Goal: Task Accomplishment & Management: Use online tool/utility

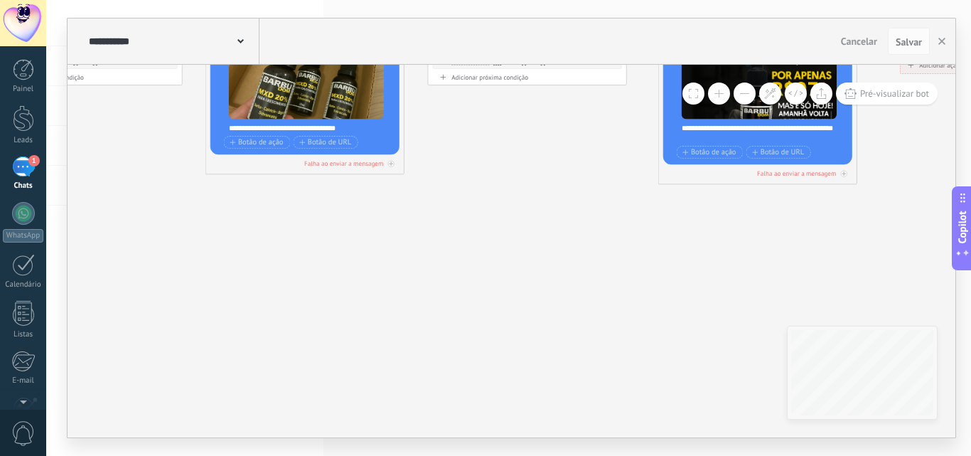
click at [970, 308] on div "**********" at bounding box center [508, 228] width 925 height 456
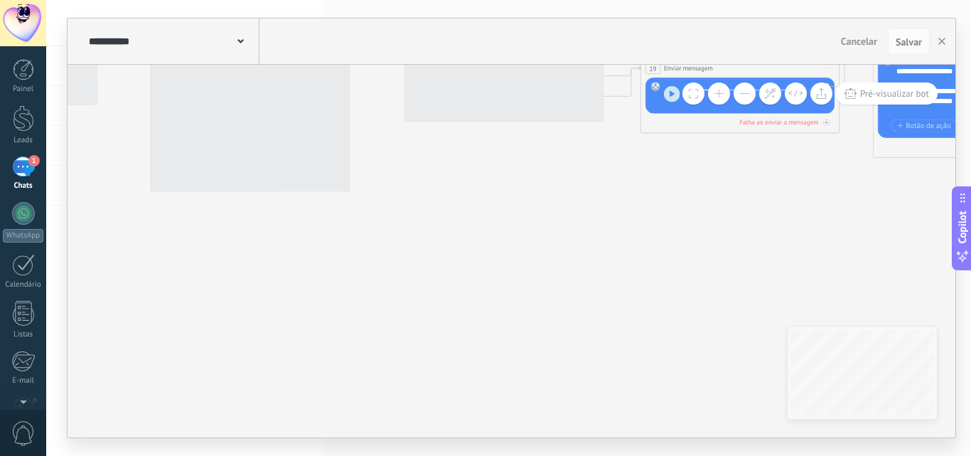
drag, startPoint x: 964, startPoint y: 274, endPoint x: 671, endPoint y: 278, distance: 293.6
click at [970, 277] on div "**********" at bounding box center [508, 228] width 925 height 456
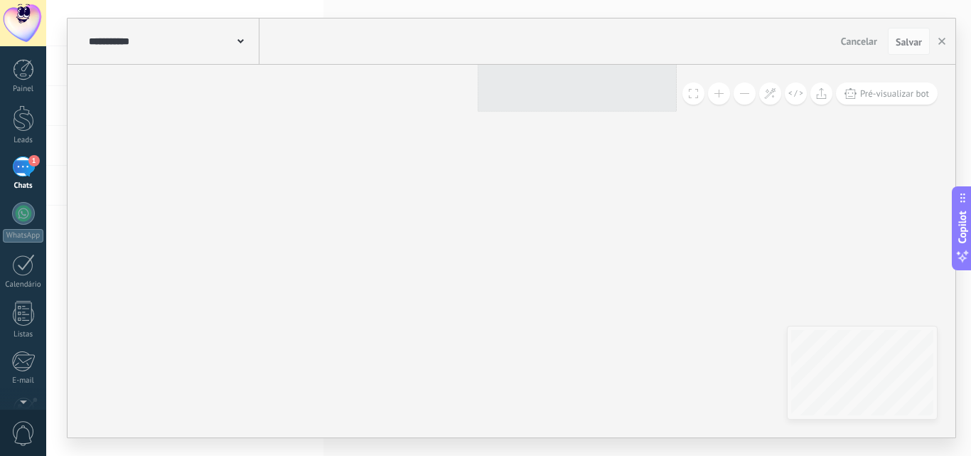
drag, startPoint x: 970, startPoint y: 216, endPoint x: 882, endPoint y: 205, distance: 88.8
click at [970, 190] on body ".abecls-1,.abecls-2{fill-rule:evenodd}.abecls-2{fill:#fff} .abhcls-1{fill:none}…" at bounding box center [485, 228] width 971 height 456
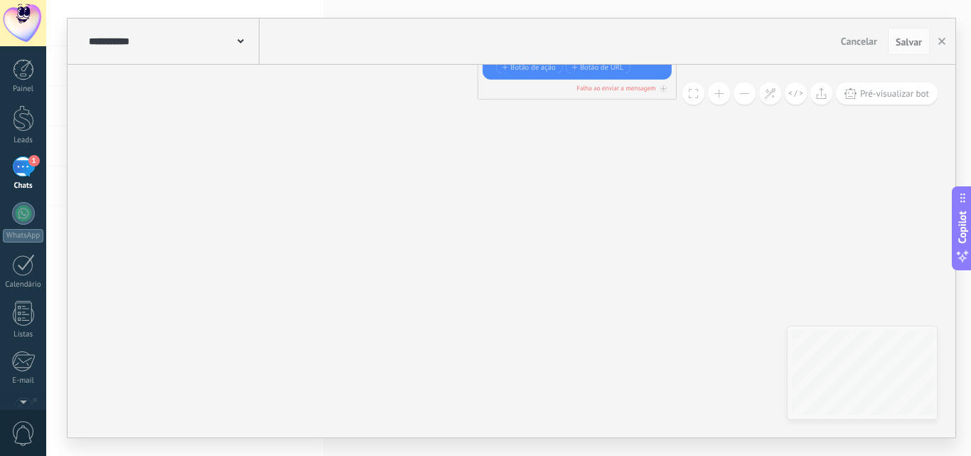
drag, startPoint x: 762, startPoint y: 320, endPoint x: 970, endPoint y: 334, distance: 208.7
click at [970, 334] on div "**********" at bounding box center [508, 228] width 925 height 456
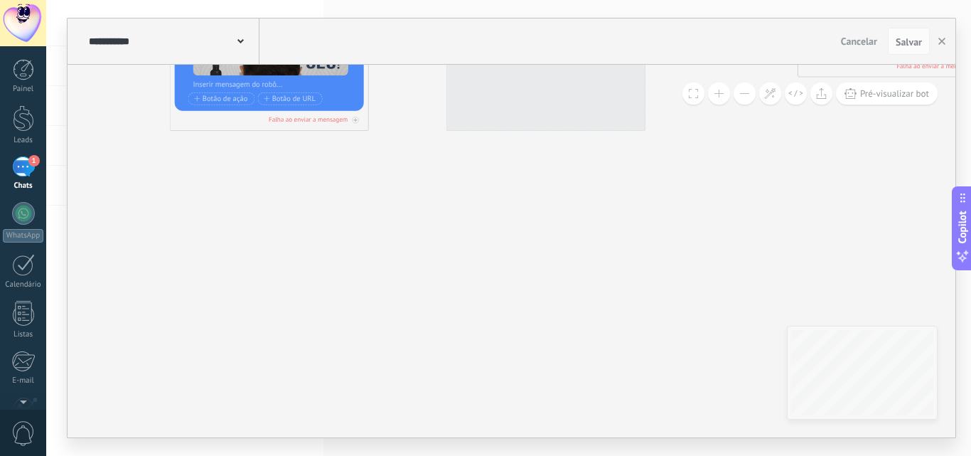
drag, startPoint x: 134, startPoint y: 271, endPoint x: 635, endPoint y: 326, distance: 504.8
click at [970, 303] on div "**********" at bounding box center [508, 228] width 925 height 456
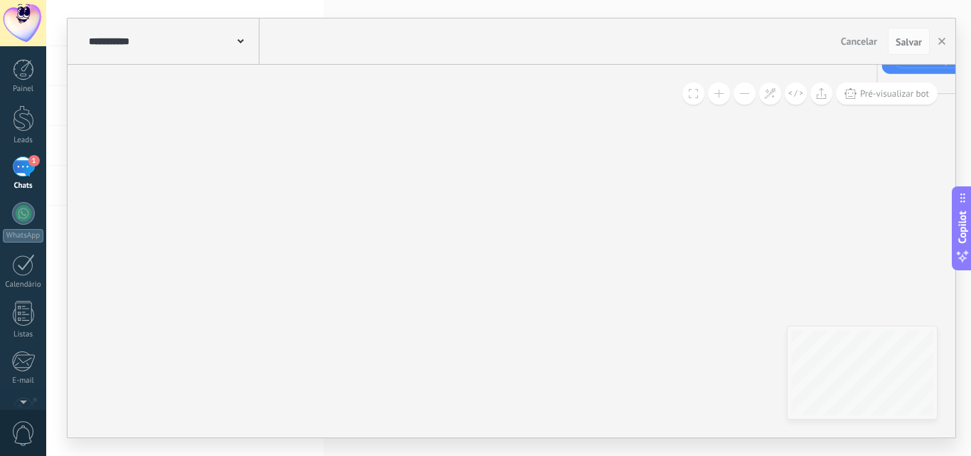
drag, startPoint x: 242, startPoint y: 279, endPoint x: 694, endPoint y: 254, distance: 452.7
click at [970, 205] on body ".abecls-1,.abecls-2{fill-rule:evenodd}.abecls-2{fill:#fff} .abhcls-1{fill:none}…" at bounding box center [485, 228] width 971 height 456
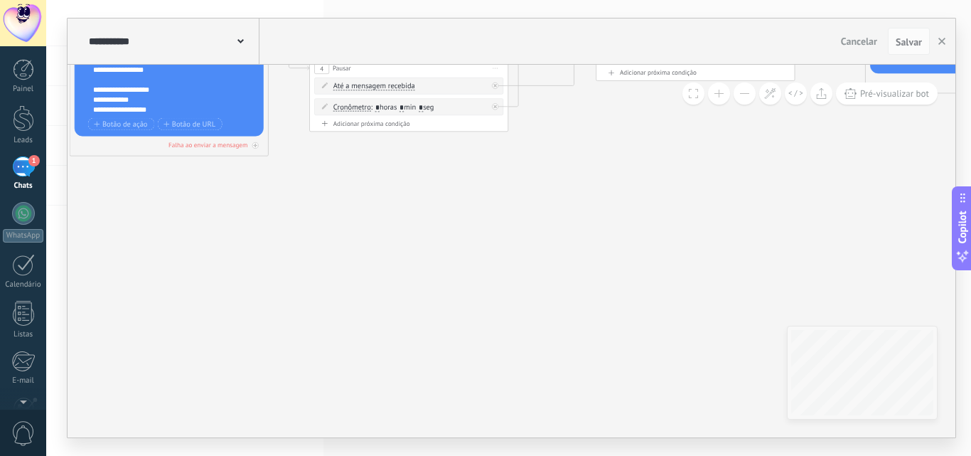
drag, startPoint x: 298, startPoint y: 268, endPoint x: 632, endPoint y: 392, distance: 356.4
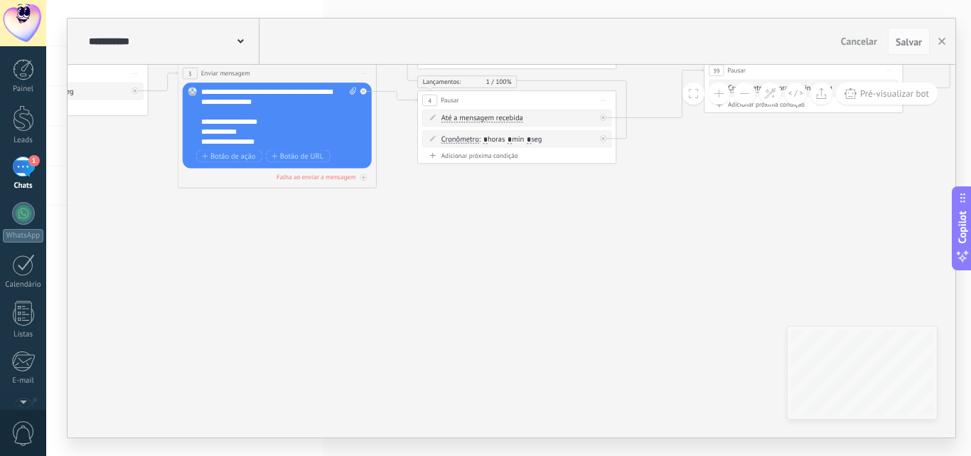
drag, startPoint x: 402, startPoint y: 269, endPoint x: 842, endPoint y: 284, distance: 440.2
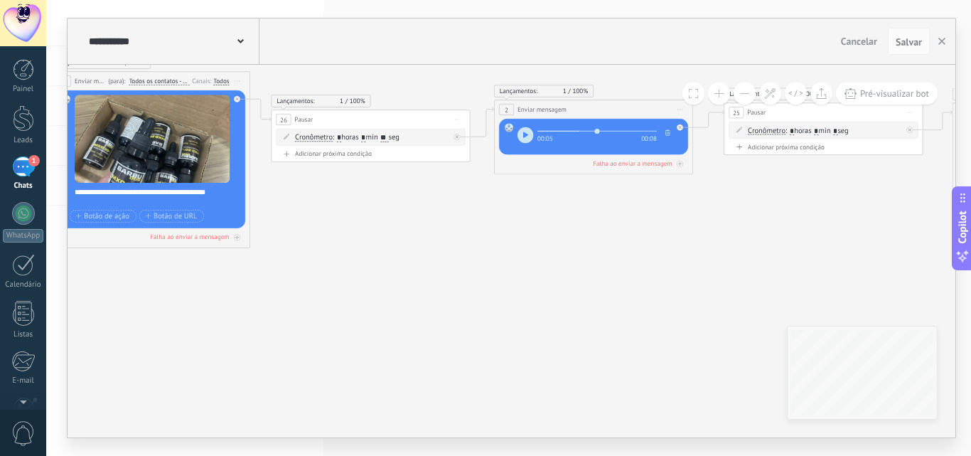
drag, startPoint x: 405, startPoint y: 296, endPoint x: 581, endPoint y: 296, distance: 175.5
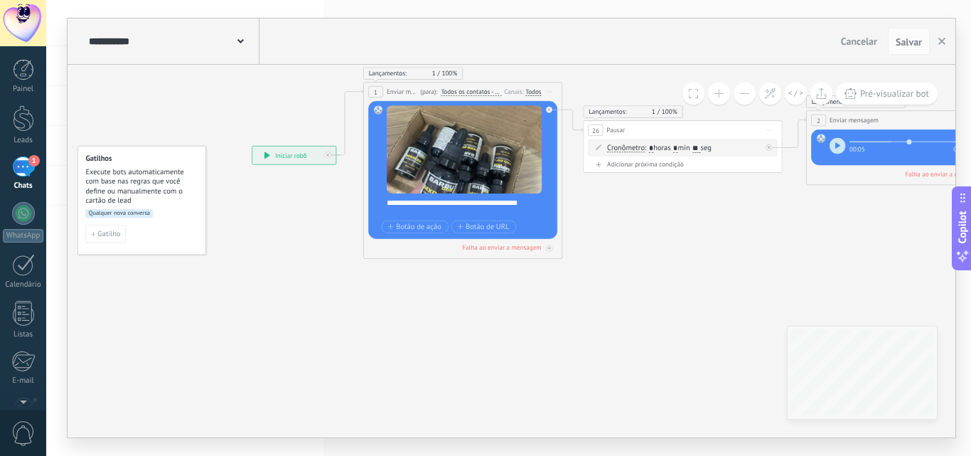
drag, startPoint x: 321, startPoint y: 296, endPoint x: 622, endPoint y: 304, distance: 301.4
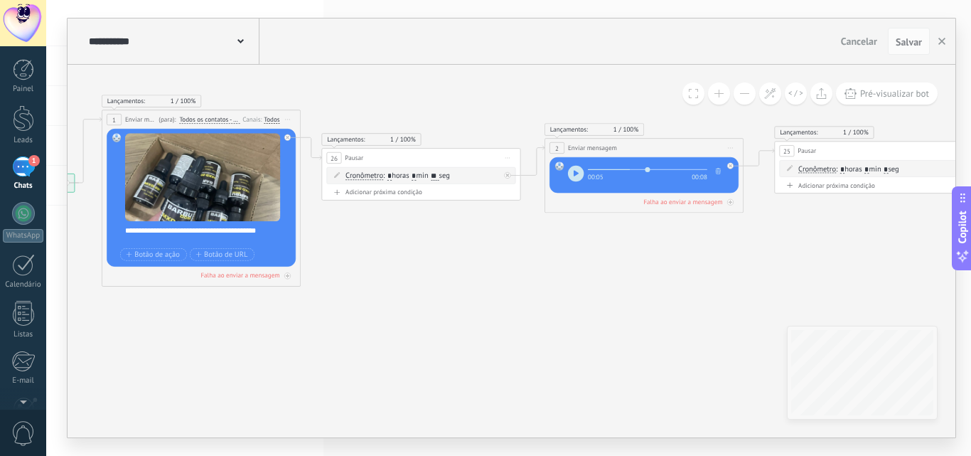
drag, startPoint x: 622, startPoint y: 304, endPoint x: 361, endPoint y: 331, distance: 262.2
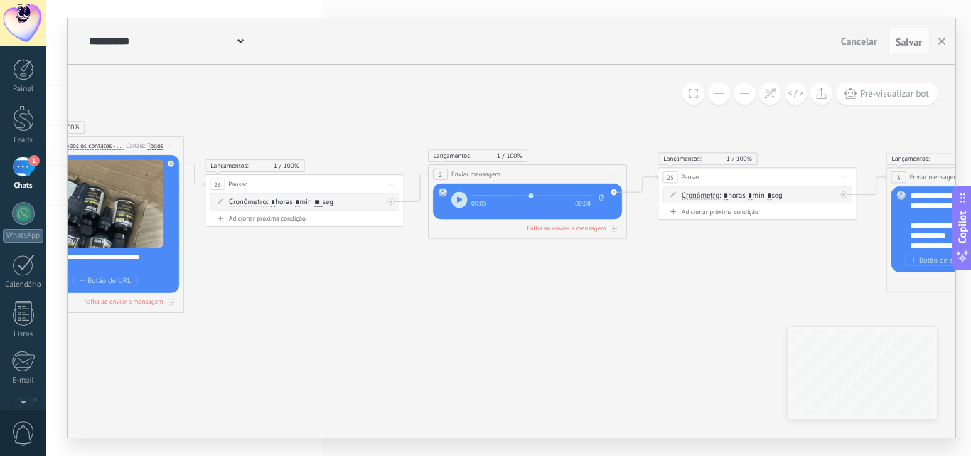
drag, startPoint x: 532, startPoint y: 270, endPoint x: 415, endPoint y: 297, distance: 120.3
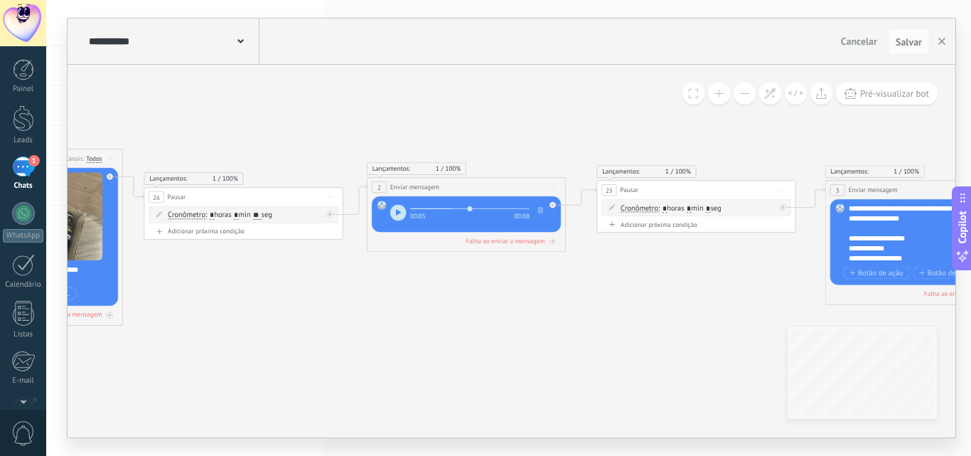
drag, startPoint x: 517, startPoint y: 298, endPoint x: 327, endPoint y: 326, distance: 192.5
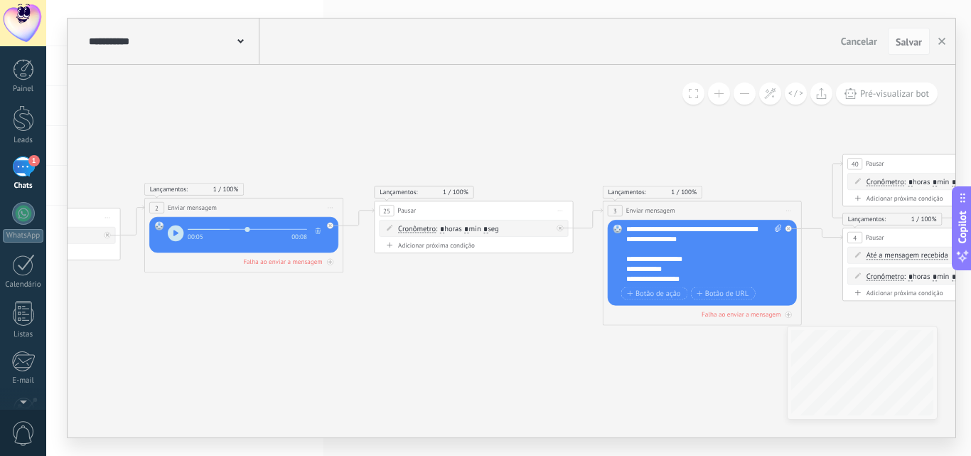
drag, startPoint x: 489, startPoint y: 326, endPoint x: 286, endPoint y: 326, distance: 203.3
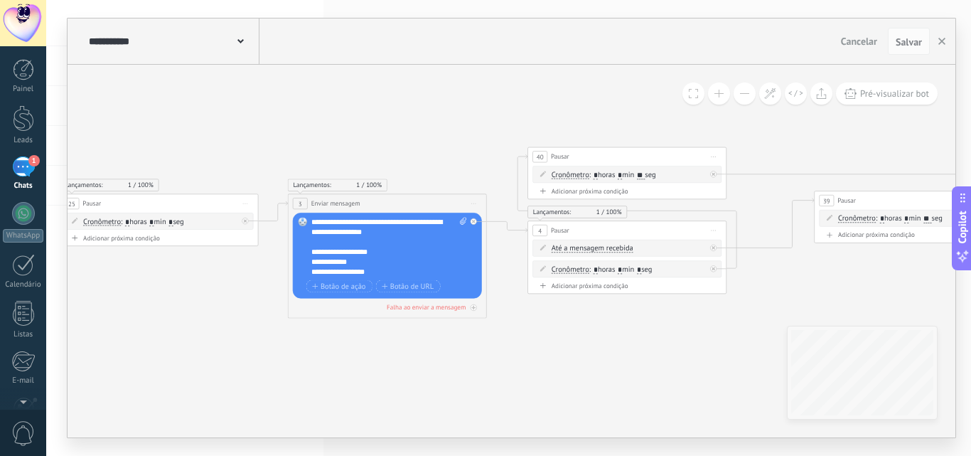
drag, startPoint x: 471, startPoint y: 345, endPoint x: 262, endPoint y: 338, distance: 209.1
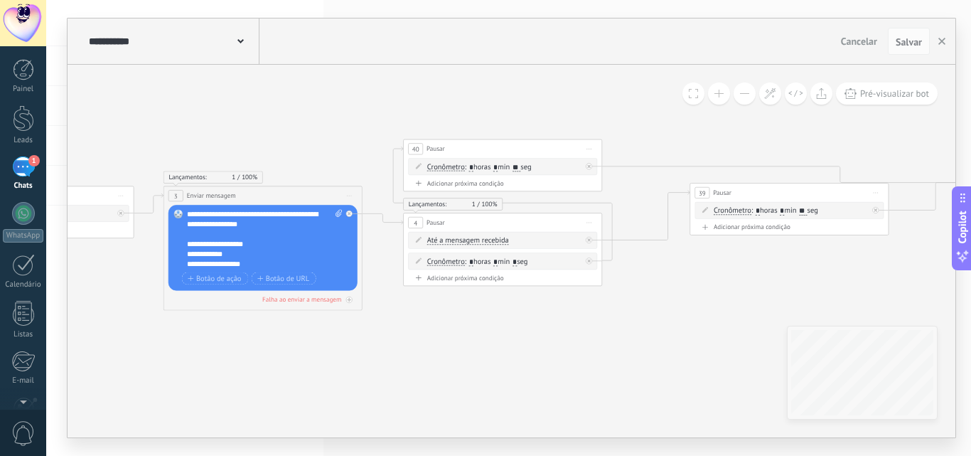
drag, startPoint x: 395, startPoint y: 343, endPoint x: 258, endPoint y: 331, distance: 137.6
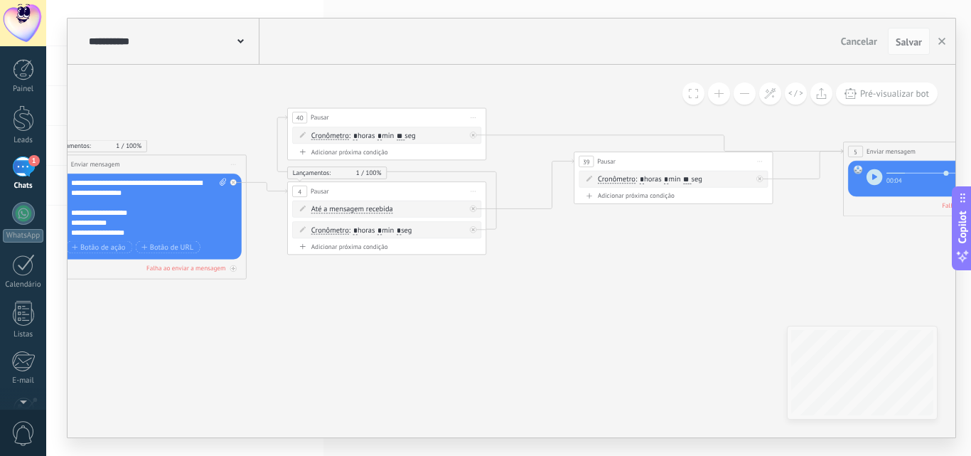
drag, startPoint x: 291, startPoint y: 338, endPoint x: 279, endPoint y: 308, distance: 32.2
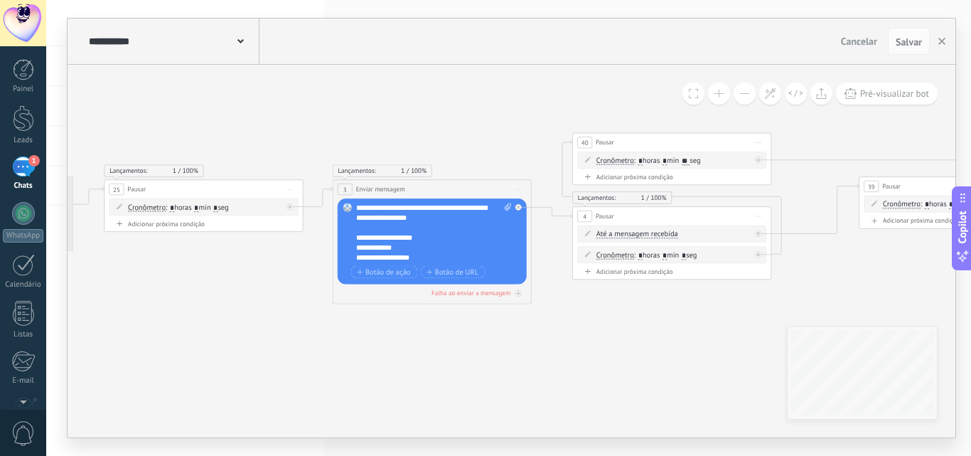
drag, startPoint x: 294, startPoint y: 375, endPoint x: 613, endPoint y: 350, distance: 320.0
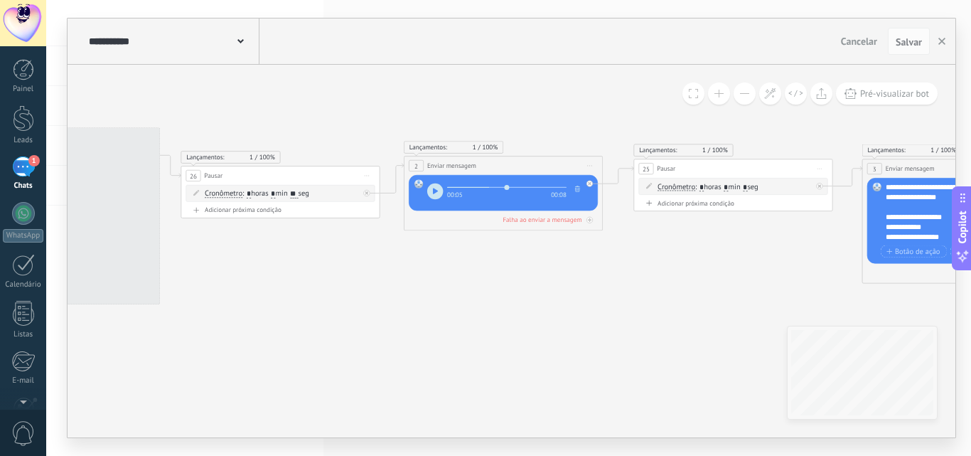
drag, startPoint x: 761, startPoint y: 340, endPoint x: 970, endPoint y: 340, distance: 208.9
click at [970, 340] on div "**********" at bounding box center [508, 228] width 925 height 456
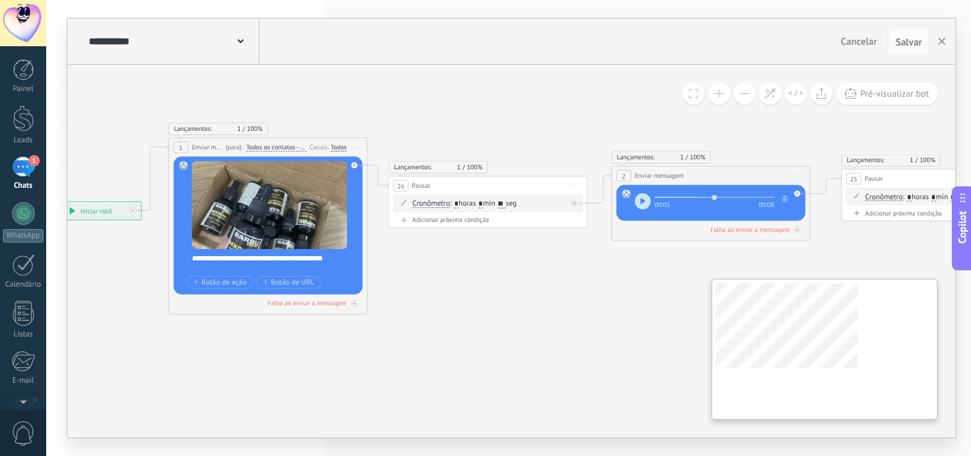
drag, startPoint x: 597, startPoint y: 343, endPoint x: 791, endPoint y: 327, distance: 194.7
click at [791, 327] on div "**********" at bounding box center [512, 251] width 888 height 372
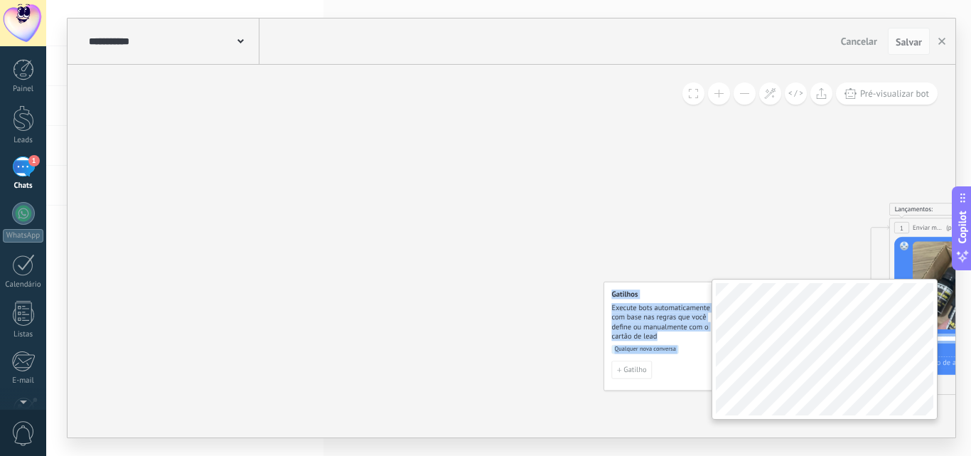
click at [485, 301] on div "**********" at bounding box center [512, 251] width 888 height 372
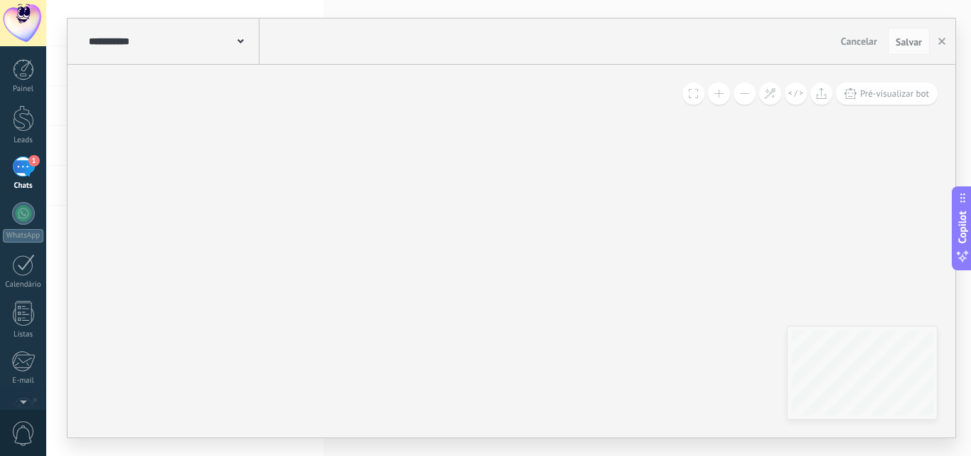
drag, startPoint x: 524, startPoint y: 322, endPoint x: 170, endPoint y: 392, distance: 360.7
click at [170, 392] on div "**********" at bounding box center [512, 251] width 888 height 372
drag, startPoint x: 466, startPoint y: 328, endPoint x: 449, endPoint y: 325, distance: 16.7
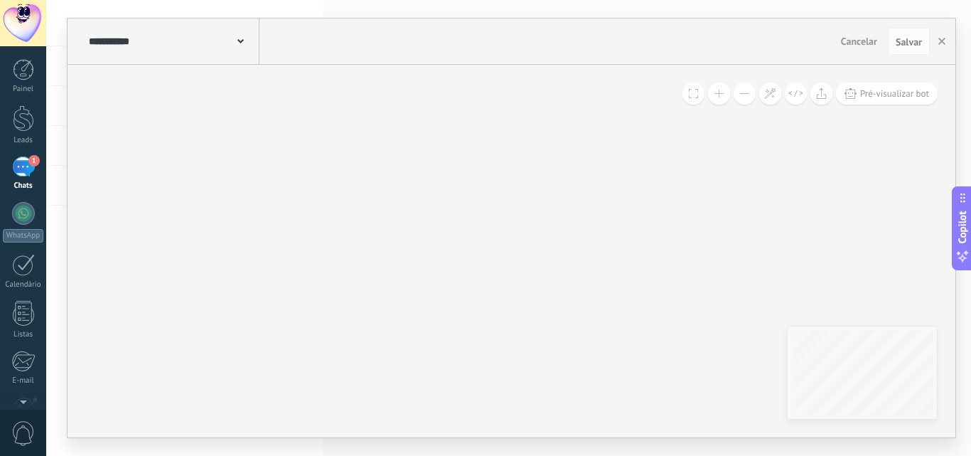
drag, startPoint x: 478, startPoint y: 316, endPoint x: 414, endPoint y: 308, distance: 63.7
drag, startPoint x: 326, startPoint y: 332, endPoint x: 415, endPoint y: 298, distance: 95.6
click at [696, 99] on button at bounding box center [693, 93] width 22 height 22
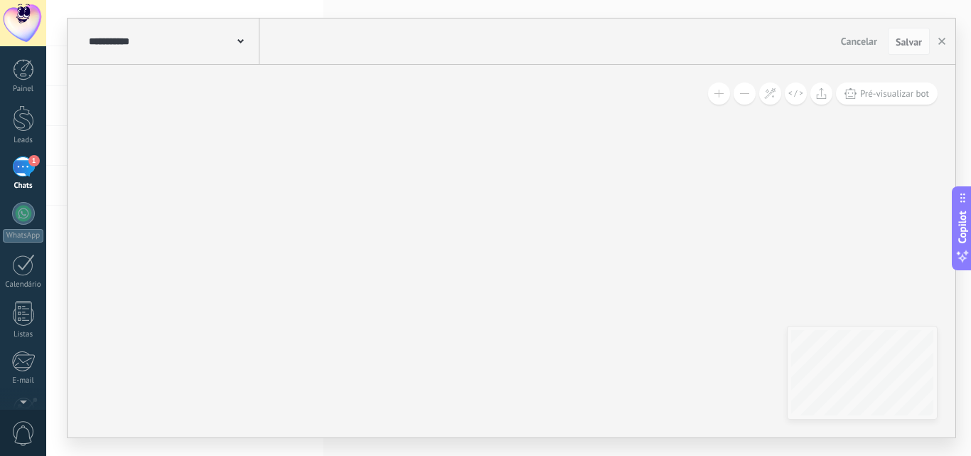
click at [739, 96] on button at bounding box center [744, 93] width 22 height 22
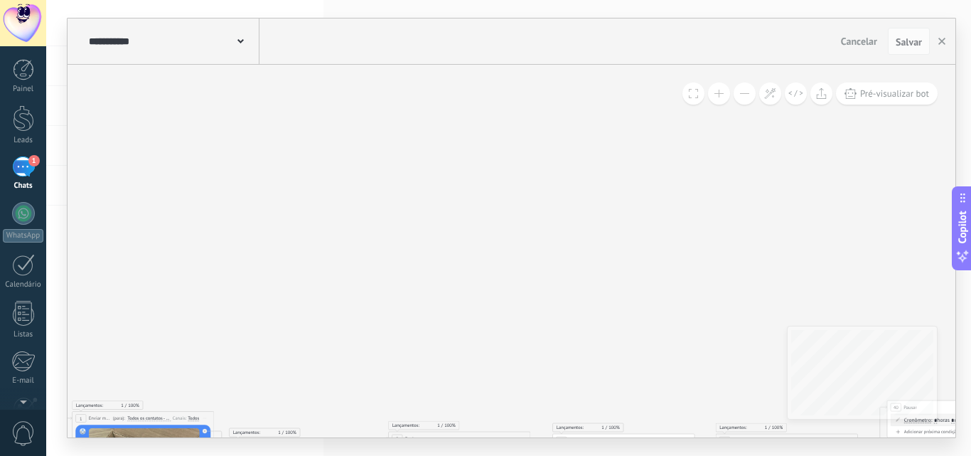
click at [739, 96] on button at bounding box center [744, 93] width 22 height 22
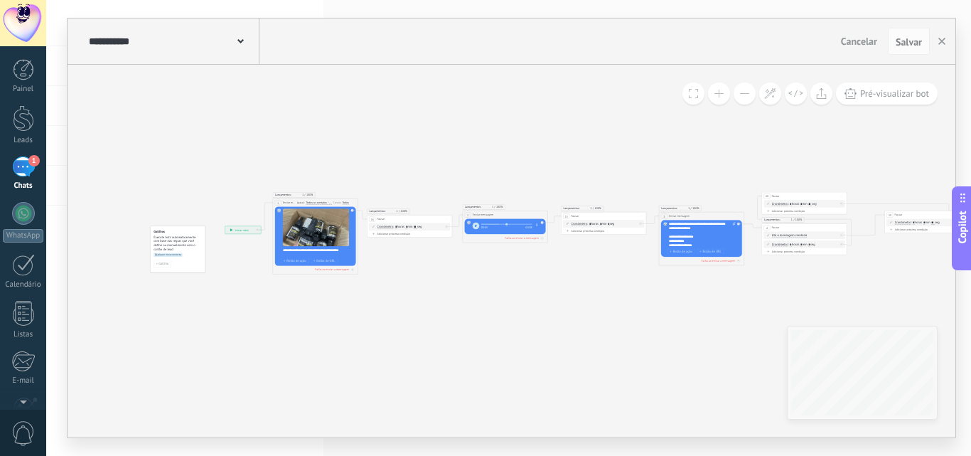
drag, startPoint x: 515, startPoint y: 240, endPoint x: 539, endPoint y: 92, distance: 149.8
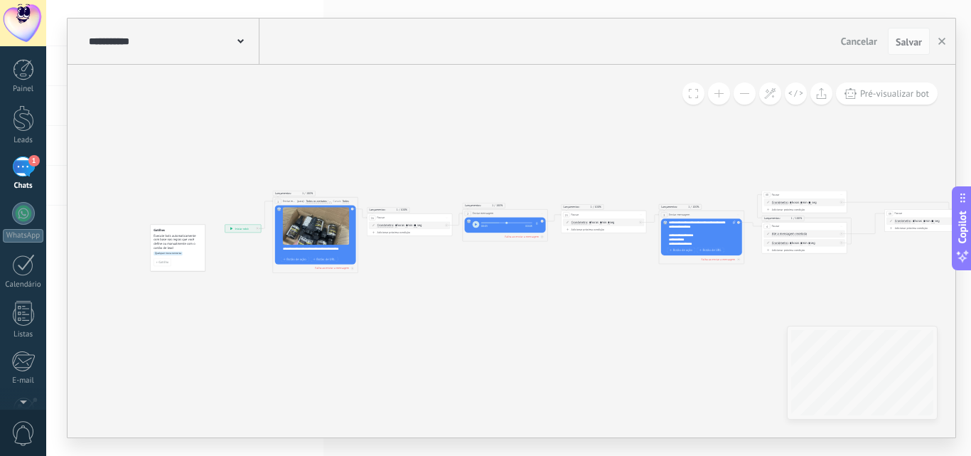
click at [710, 98] on button at bounding box center [719, 93] width 22 height 22
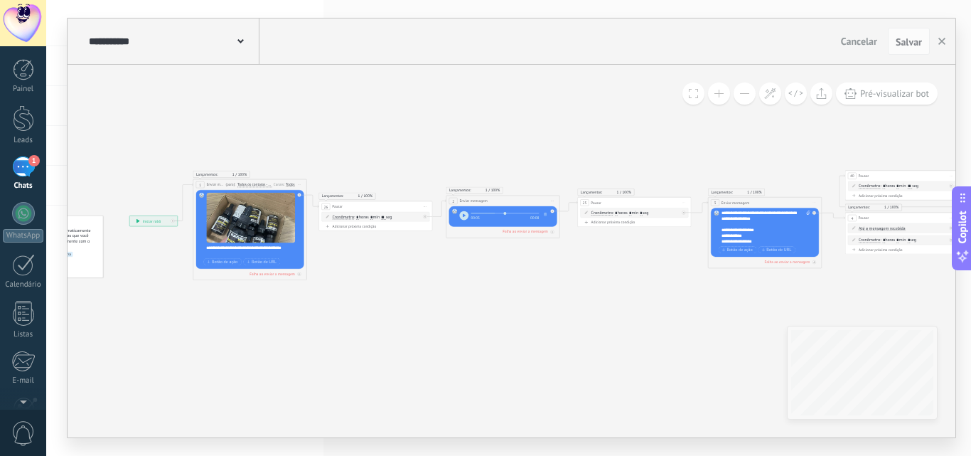
click at [714, 95] on button at bounding box center [719, 93] width 22 height 22
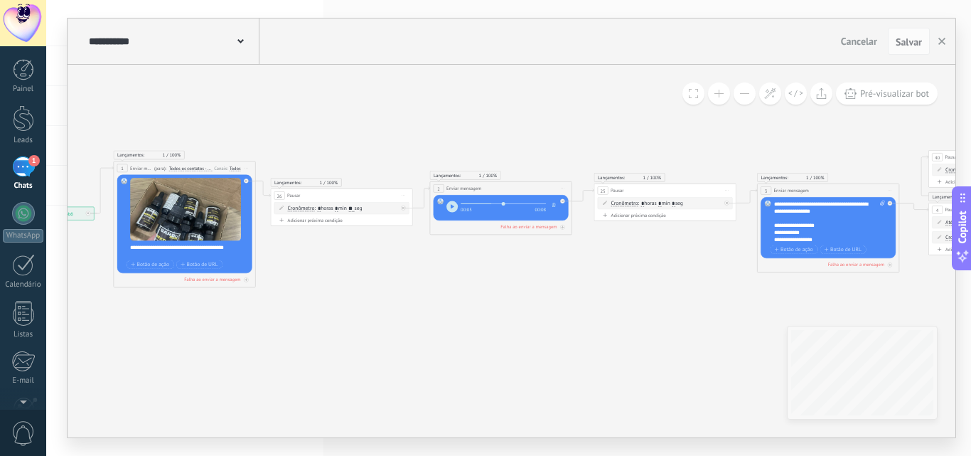
drag, startPoint x: 490, startPoint y: 246, endPoint x: 305, endPoint y: 277, distance: 188.1
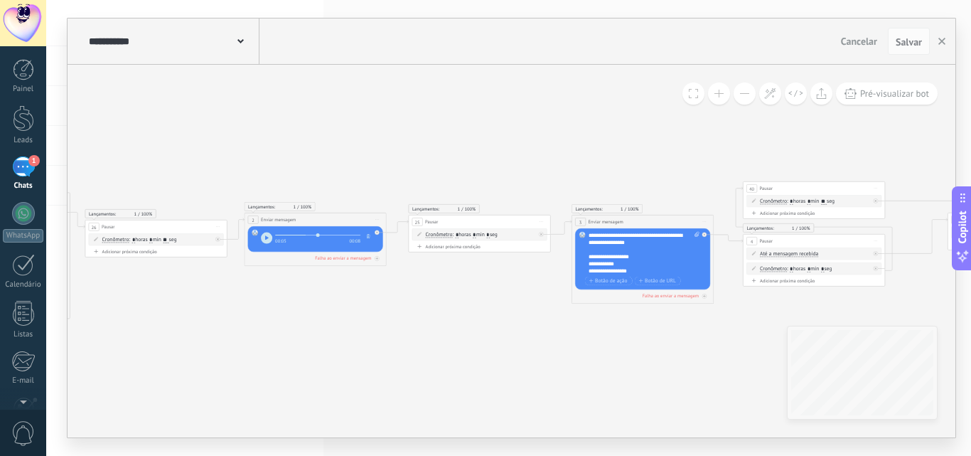
drag, startPoint x: 511, startPoint y: 321, endPoint x: 260, endPoint y: 301, distance: 251.7
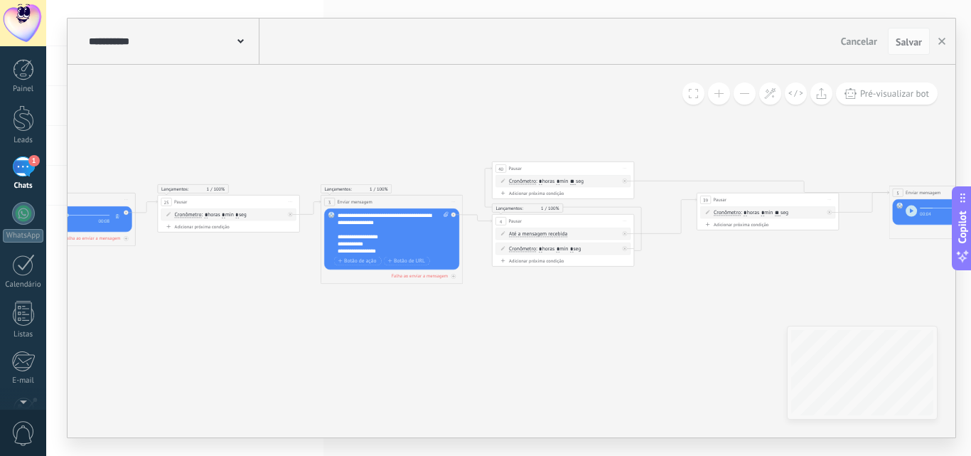
drag, startPoint x: 450, startPoint y: 398, endPoint x: 208, endPoint y: 376, distance: 242.6
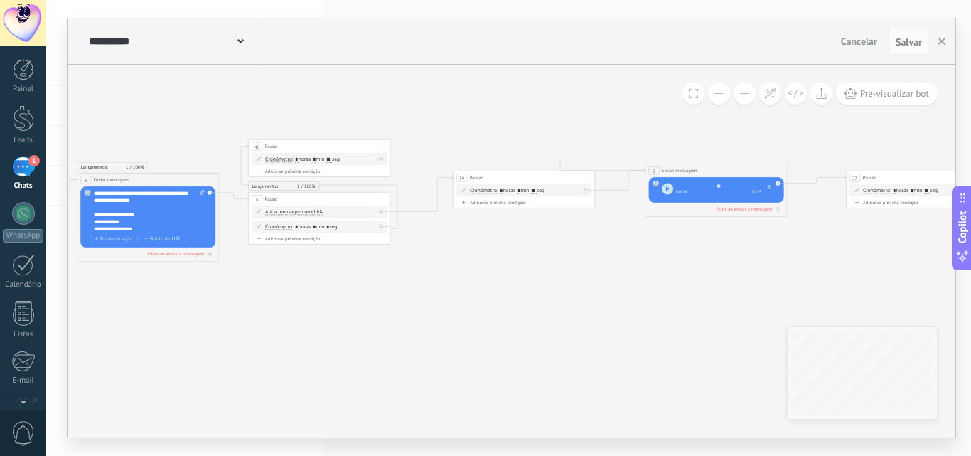
drag, startPoint x: 515, startPoint y: 369, endPoint x: 330, endPoint y: 391, distance: 186.1
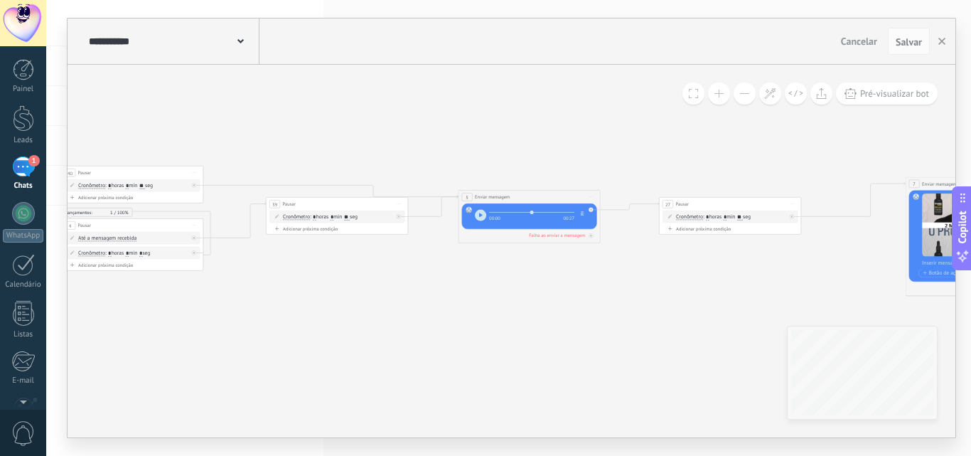
drag, startPoint x: 502, startPoint y: 212, endPoint x: 480, endPoint y: 214, distance: 22.1
type input "*"
click at [489, 212] on input "range" at bounding box center [531, 212] width 85 height 1
click at [480, 214] on use "button" at bounding box center [481, 214] width 4 height 4
click at [480, 214] on use "button" at bounding box center [480, 214] width 3 height 4
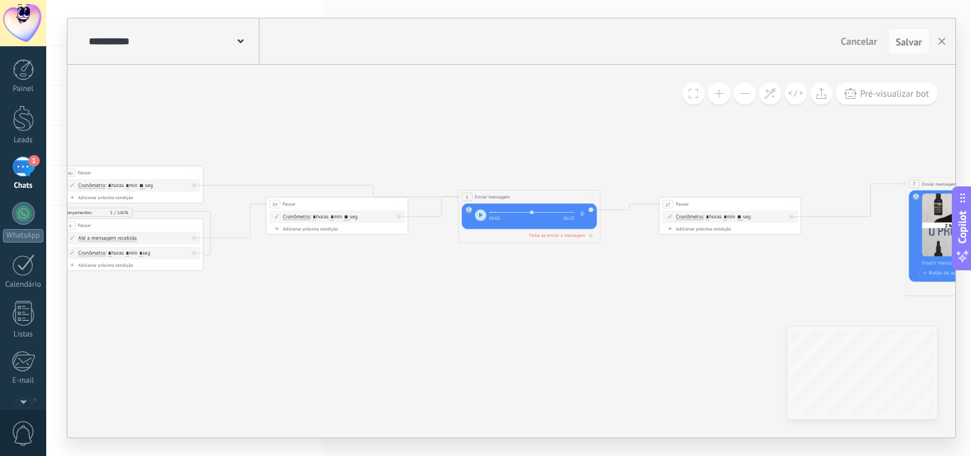
drag, startPoint x: 603, startPoint y: 295, endPoint x: 405, endPoint y: 313, distance: 199.1
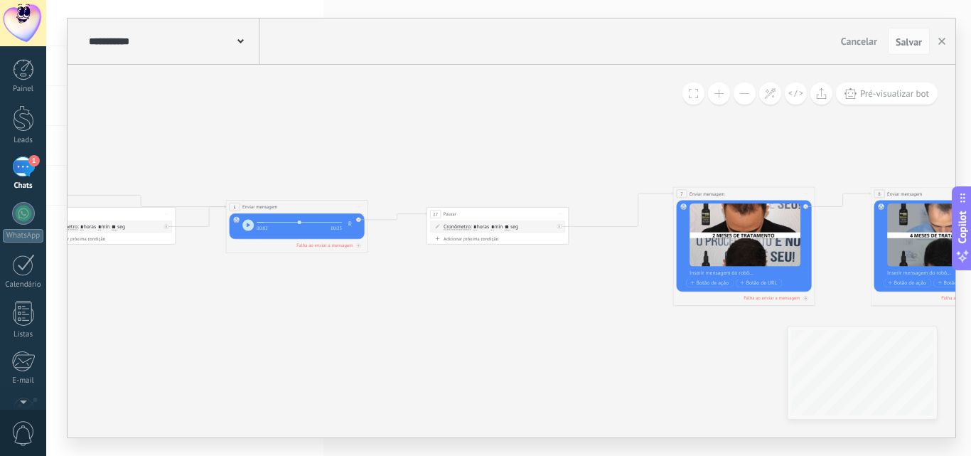
drag, startPoint x: 610, startPoint y: 329, endPoint x: 416, endPoint y: 295, distance: 197.0
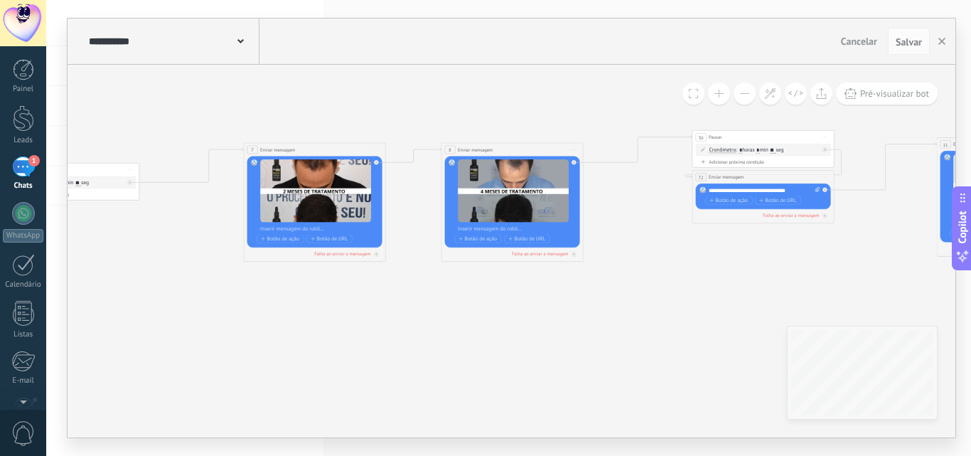
drag, startPoint x: 568, startPoint y: 342, endPoint x: 333, endPoint y: 332, distance: 235.5
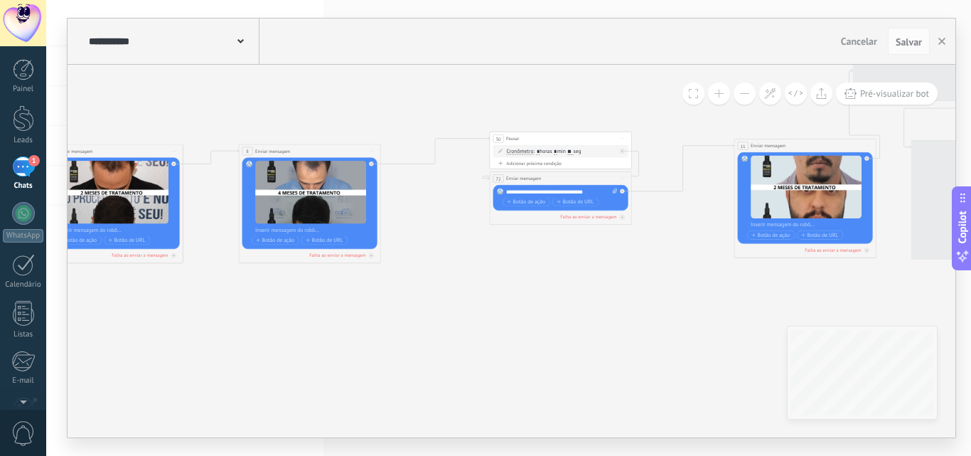
drag, startPoint x: 522, startPoint y: 347, endPoint x: 400, endPoint y: 347, distance: 121.5
click at [400, 348] on icon at bounding box center [954, 184] width 5659 height 596
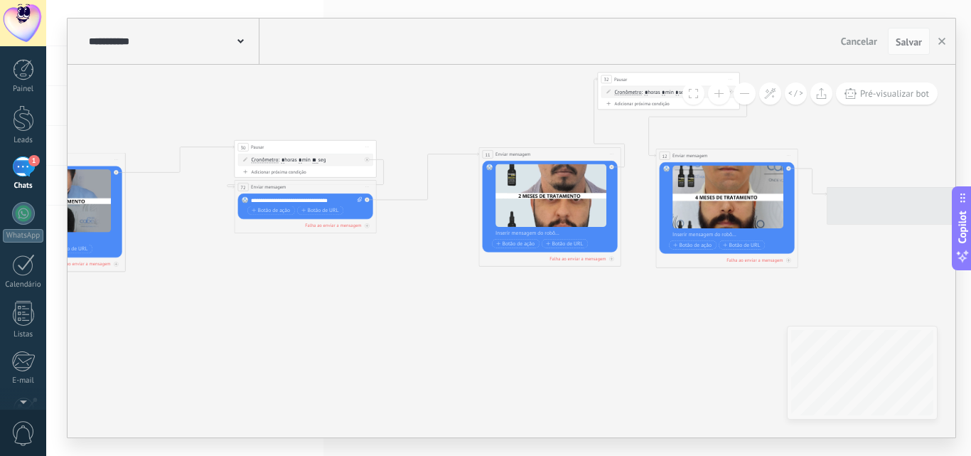
drag, startPoint x: 634, startPoint y: 330, endPoint x: 490, endPoint y: 315, distance: 145.0
click at [384, 338] on icon at bounding box center [699, 193] width 5659 height 596
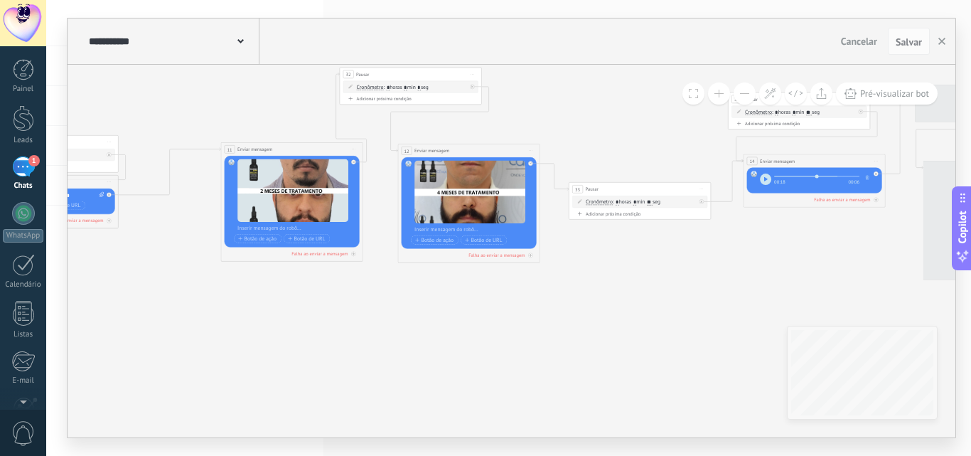
drag, startPoint x: 303, startPoint y: 332, endPoint x: 349, endPoint y: 338, distance: 46.5
click at [296, 332] on icon at bounding box center [441, 188] width 5659 height 596
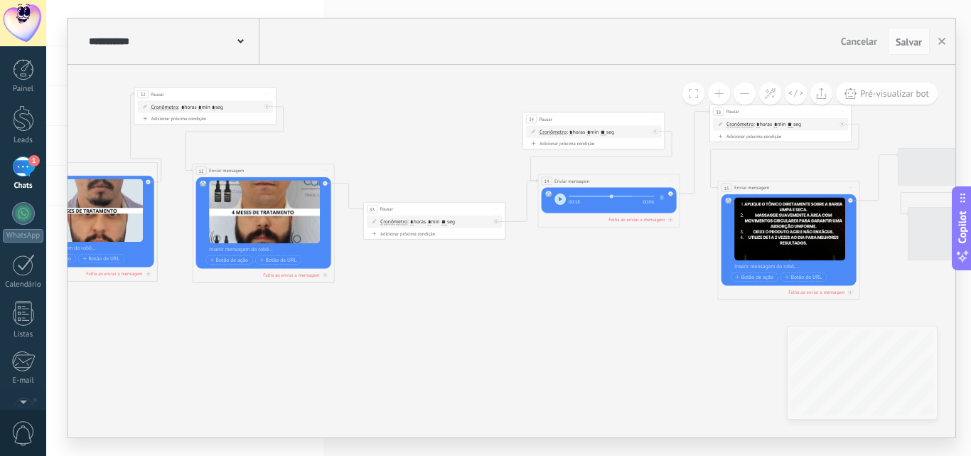
drag, startPoint x: 328, startPoint y: 367, endPoint x: 378, endPoint y: 364, distance: 50.6
click at [326, 369] on icon at bounding box center [236, 208] width 5659 height 596
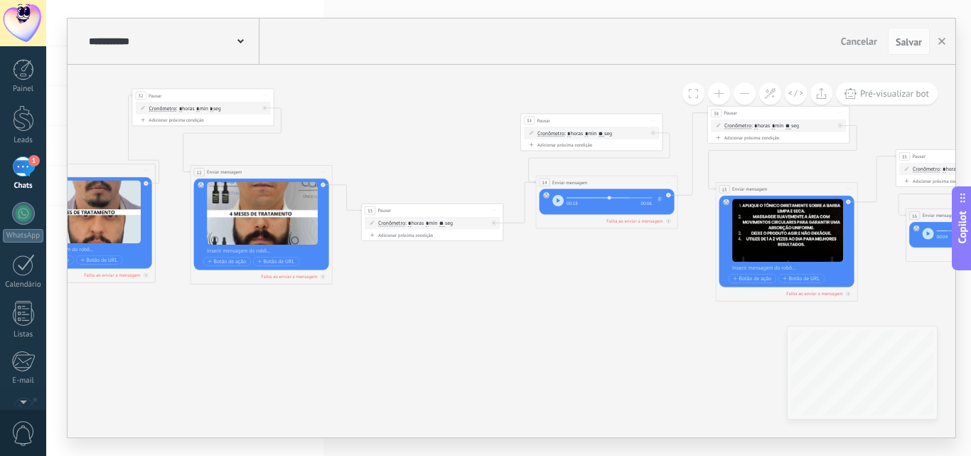
drag, startPoint x: 601, startPoint y: 195, endPoint x: 561, endPoint y: 200, distance: 39.3
click at [561, 200] on div "00:18 00:06" at bounding box center [601, 199] width 99 height 14
click at [561, 200] on button "button" at bounding box center [557, 200] width 11 height 11
drag, startPoint x: 633, startPoint y: 195, endPoint x: 582, endPoint y: 197, distance: 51.2
click at [582, 197] on div at bounding box center [608, 198] width 85 height 6
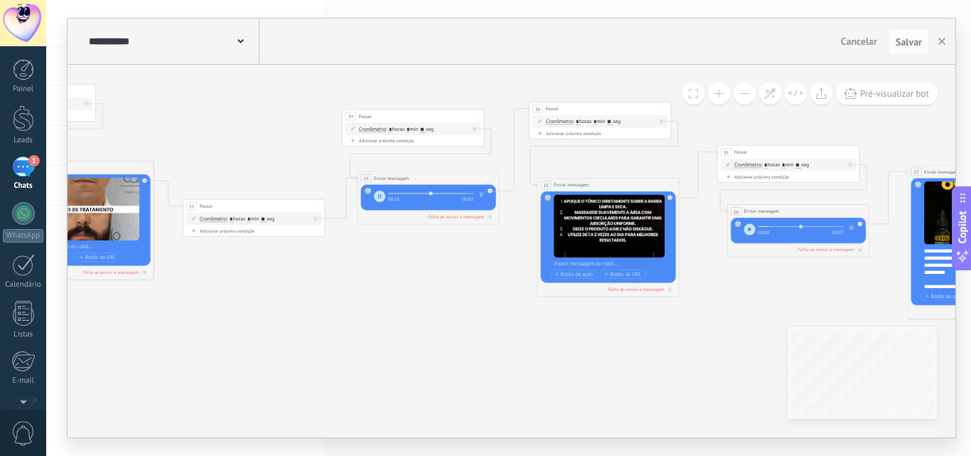
drag, startPoint x: 527, startPoint y: 318, endPoint x: 427, endPoint y: 316, distance: 100.2
click at [427, 316] on icon at bounding box center [55, 205] width 5659 height 596
click at [383, 193] on button "button" at bounding box center [379, 195] width 11 height 11
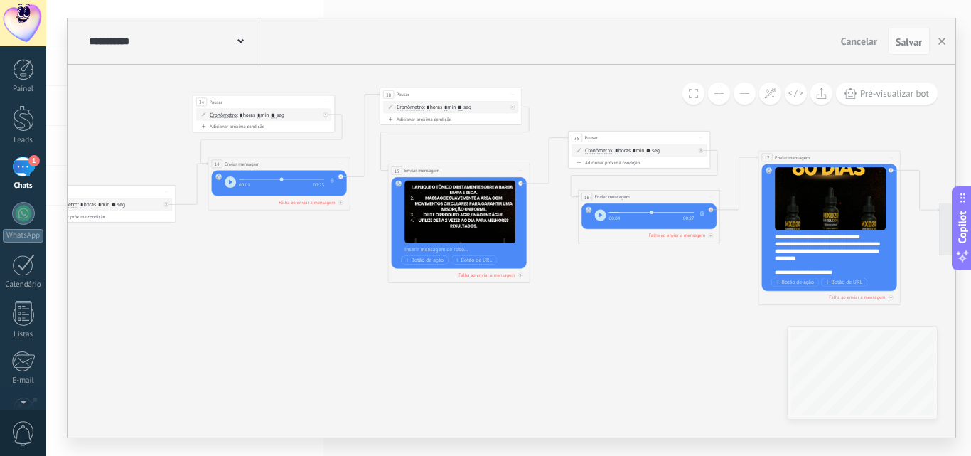
drag, startPoint x: 483, startPoint y: 333, endPoint x: 431, endPoint y: 345, distance: 52.7
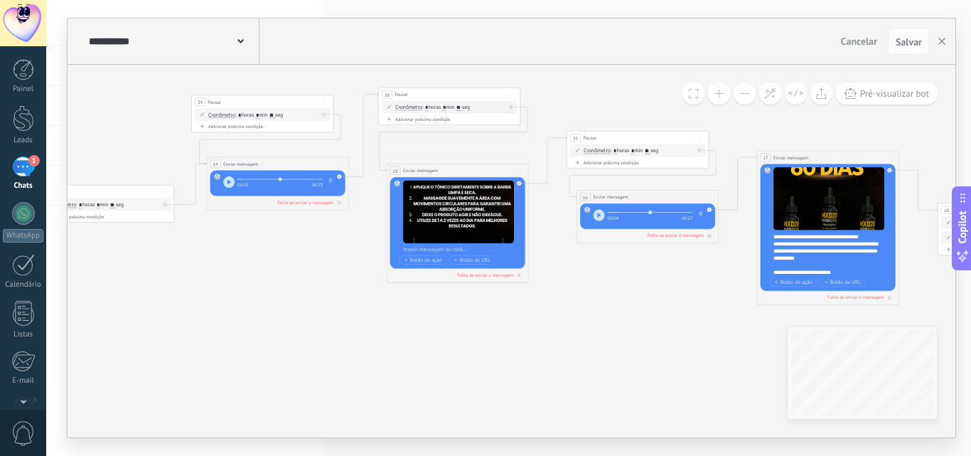
click at [604, 216] on button "button" at bounding box center [598, 215] width 11 height 11
click at [603, 214] on button "button" at bounding box center [598, 215] width 11 height 11
drag, startPoint x: 625, startPoint y: 211, endPoint x: 606, endPoint y: 215, distance: 19.0
click at [606, 215] on div "00:05 00:26" at bounding box center [642, 214] width 99 height 14
click at [612, 211] on div at bounding box center [650, 213] width 85 height 6
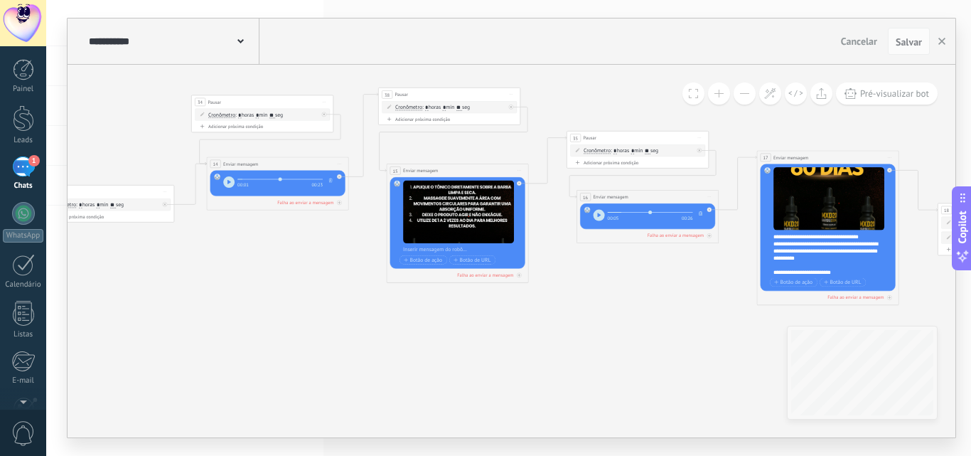
click at [606, 211] on div "00:05 00:26" at bounding box center [642, 214] width 99 height 14
click at [603, 212] on button "button" at bounding box center [598, 215] width 11 height 11
click at [602, 214] on button "button" at bounding box center [598, 215] width 11 height 11
click at [227, 188] on div "00:01 00:23" at bounding box center [278, 183] width 111 height 20
click at [227, 181] on icon "button" at bounding box center [229, 181] width 4 height 5
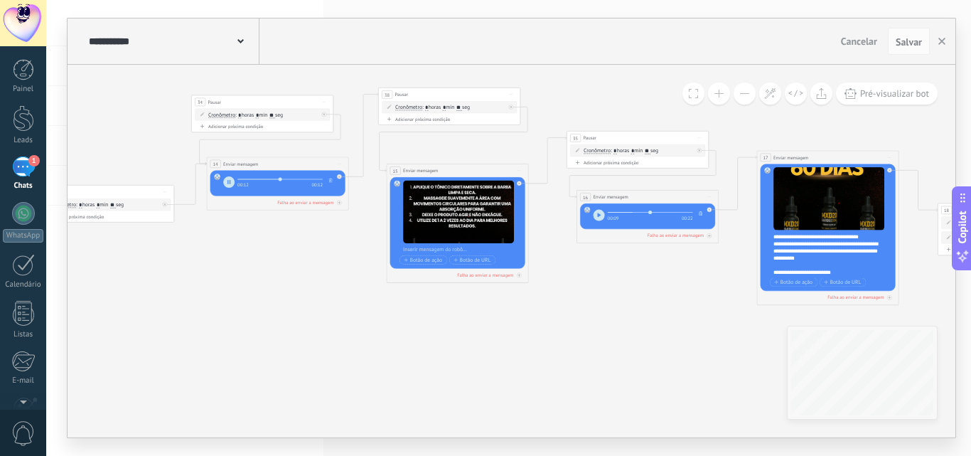
click at [225, 185] on button "button" at bounding box center [228, 181] width 11 height 11
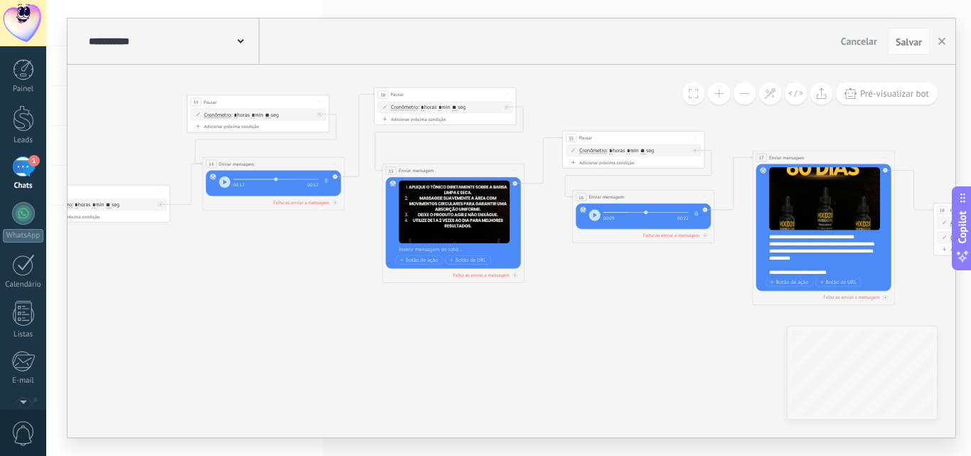
drag, startPoint x: 340, startPoint y: 268, endPoint x: 195, endPoint y: 259, distance: 144.6
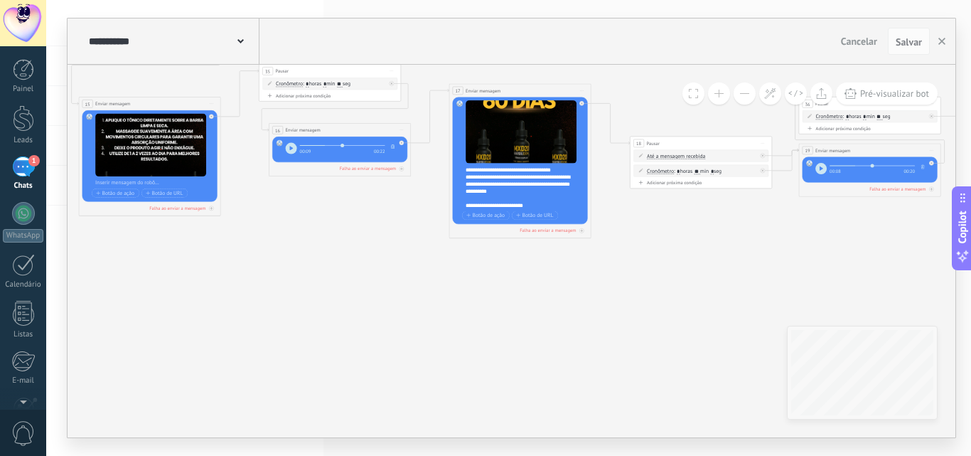
drag, startPoint x: 505, startPoint y: 340, endPoint x: 302, endPoint y: 277, distance: 212.0
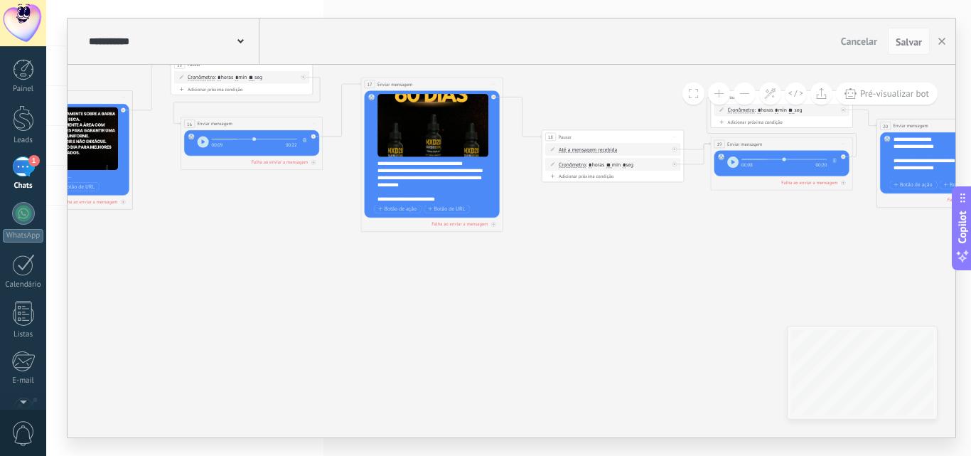
drag, startPoint x: 568, startPoint y: 302, endPoint x: 416, endPoint y: 322, distance: 153.4
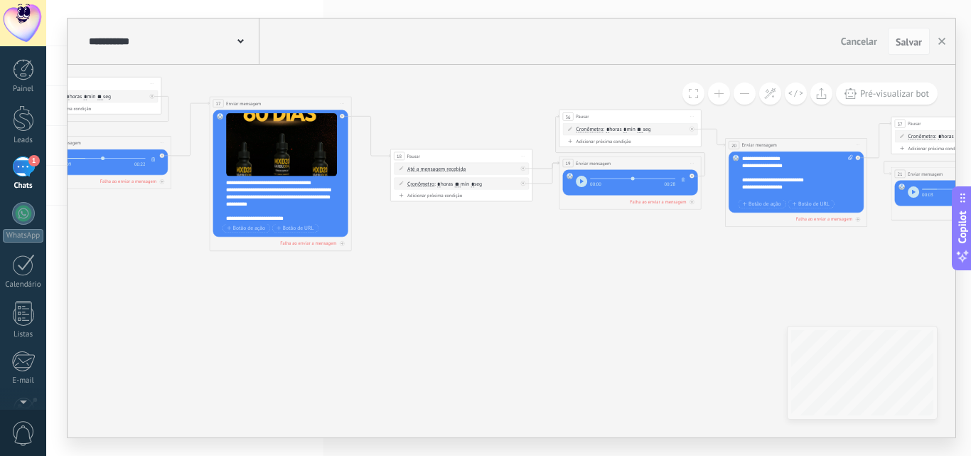
drag, startPoint x: 615, startPoint y: 178, endPoint x: 583, endPoint y: 185, distance: 32.1
type input "*"
click at [590, 179] on input "range" at bounding box center [632, 178] width 85 height 1
click at [583, 178] on button "button" at bounding box center [581, 181] width 11 height 11
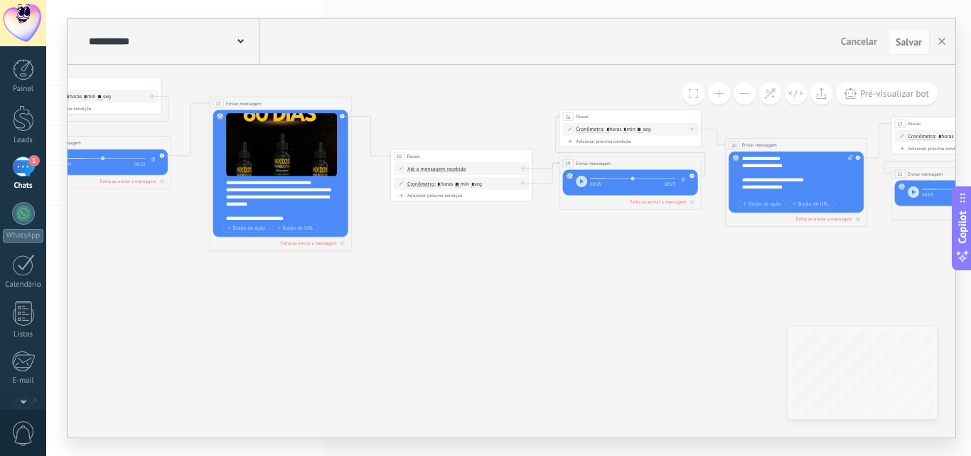
drag, startPoint x: 645, startPoint y: 286, endPoint x: 437, endPoint y: 302, distance: 208.8
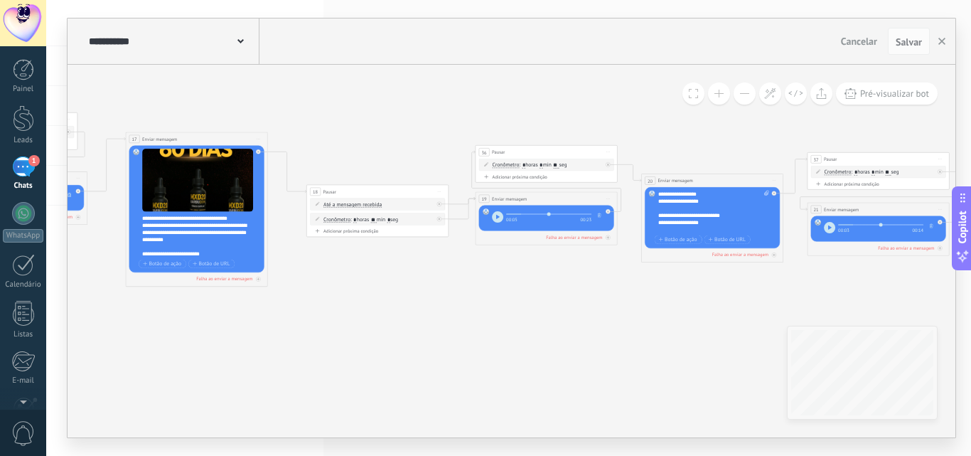
drag, startPoint x: 502, startPoint y: 315, endPoint x: 622, endPoint y: 338, distance: 122.2
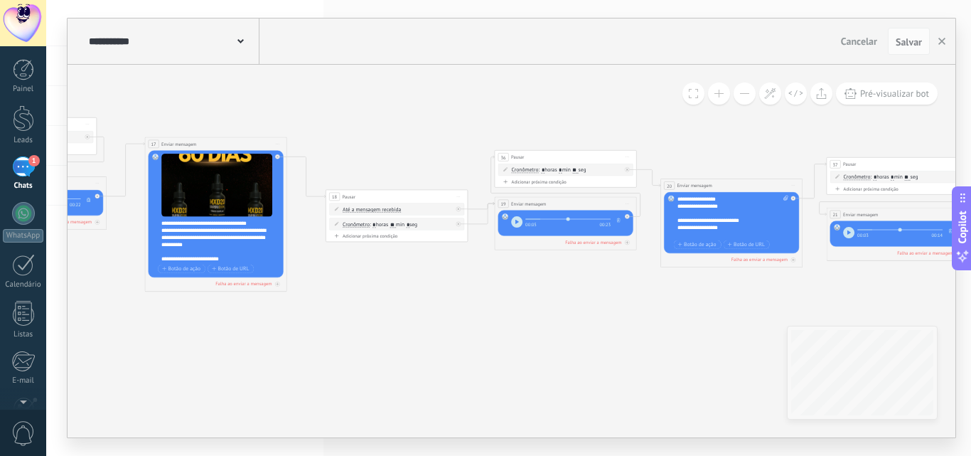
drag, startPoint x: 489, startPoint y: 357, endPoint x: 690, endPoint y: 313, distance: 205.7
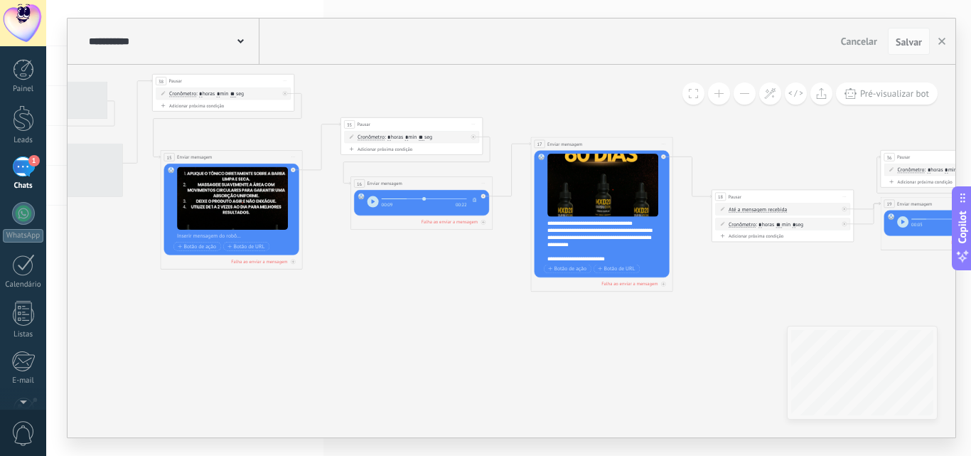
drag, startPoint x: 713, startPoint y: 346, endPoint x: 670, endPoint y: 377, distance: 52.9
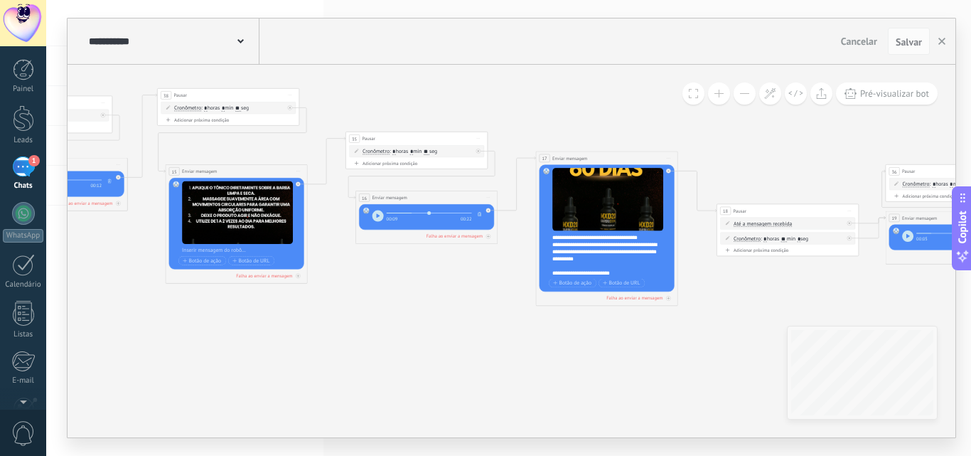
drag, startPoint x: 460, startPoint y: 316, endPoint x: 468, endPoint y: 348, distance: 32.9
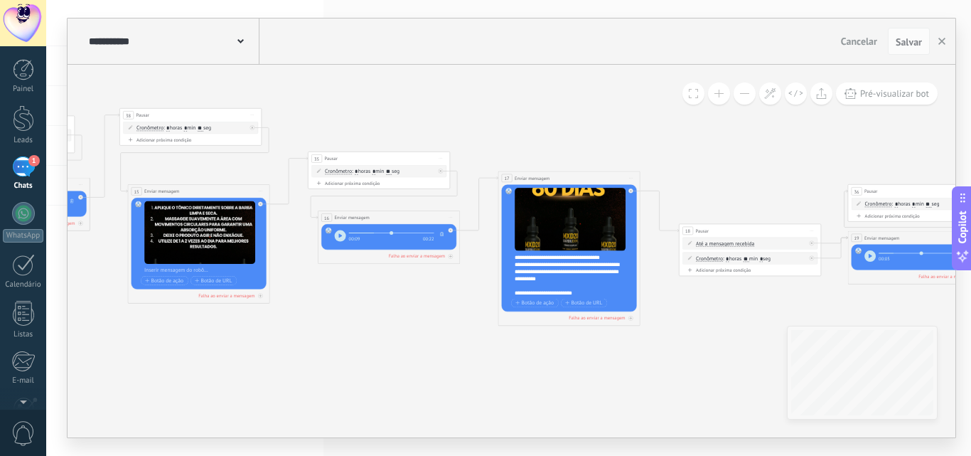
drag, startPoint x: 471, startPoint y: 321, endPoint x: 424, endPoint y: 305, distance: 49.7
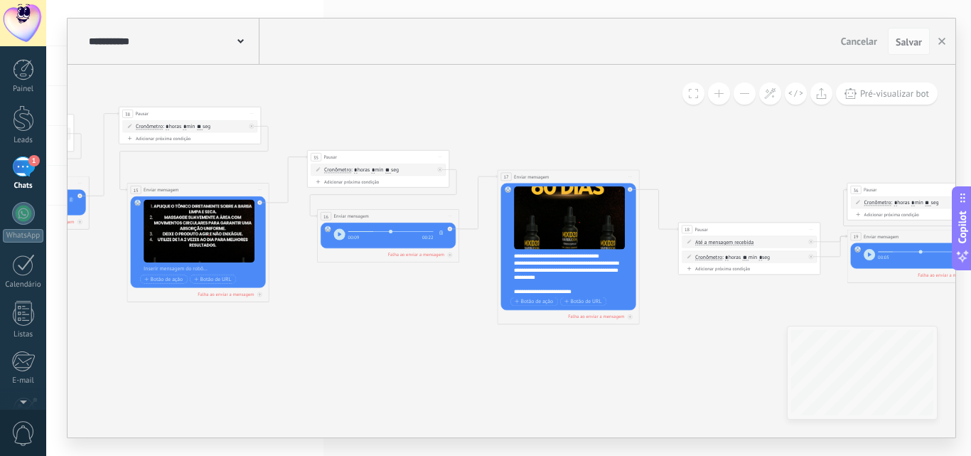
click at [715, 95] on button at bounding box center [719, 93] width 22 height 22
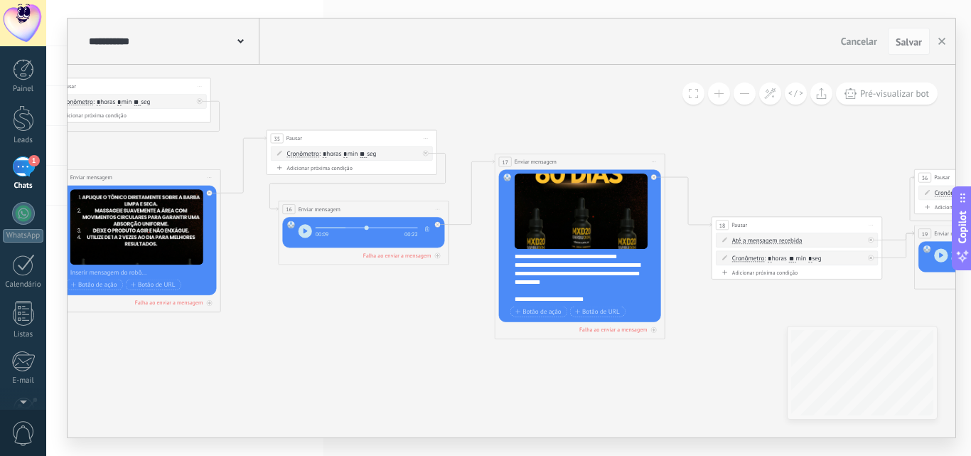
click at [715, 95] on button at bounding box center [719, 93] width 22 height 22
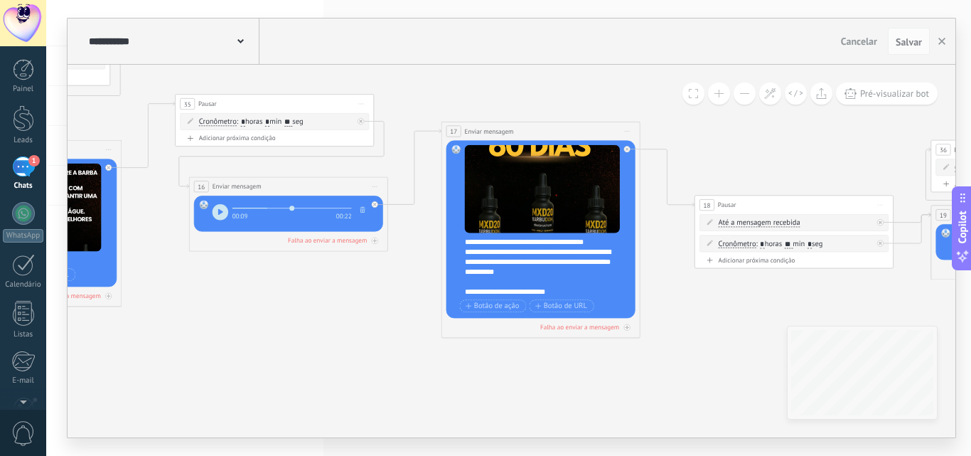
drag, startPoint x: 415, startPoint y: 372, endPoint x: 375, endPoint y: 358, distance: 42.3
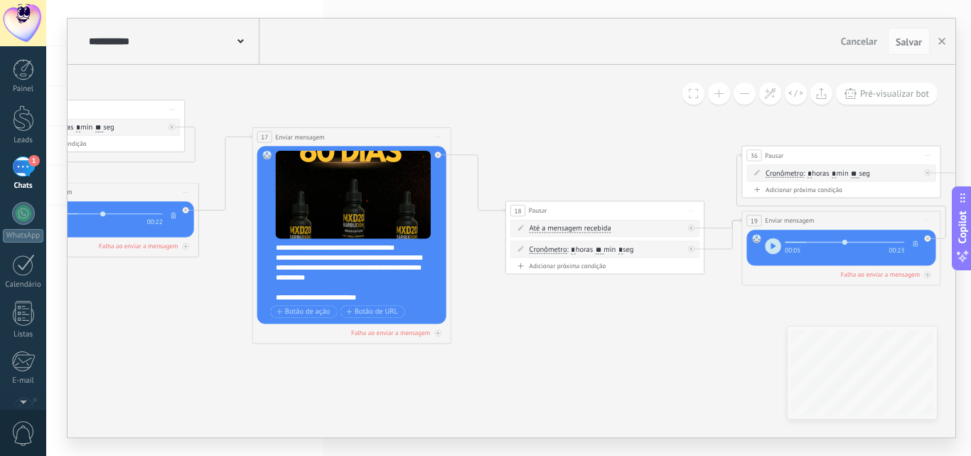
drag, startPoint x: 706, startPoint y: 347, endPoint x: 517, endPoint y: 353, distance: 189.1
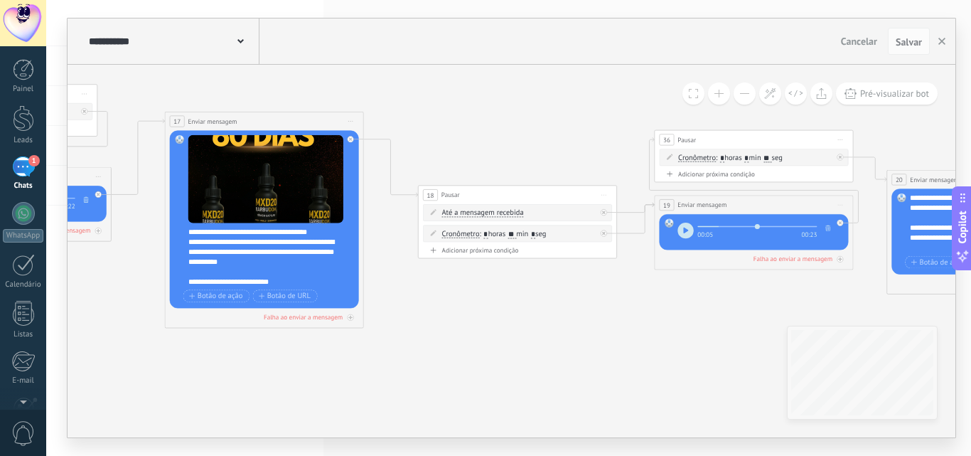
drag, startPoint x: 587, startPoint y: 331, endPoint x: 487, endPoint y: 312, distance: 102.0
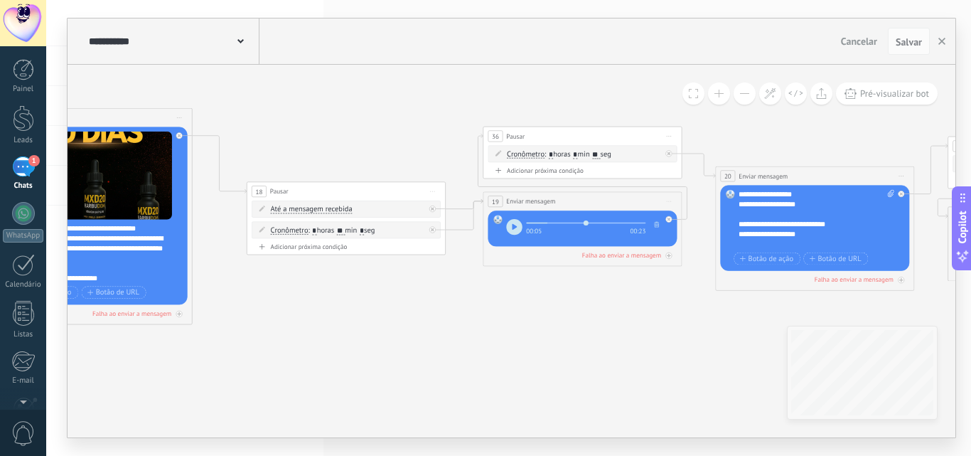
drag, startPoint x: 571, startPoint y: 312, endPoint x: 434, endPoint y: 307, distance: 138.0
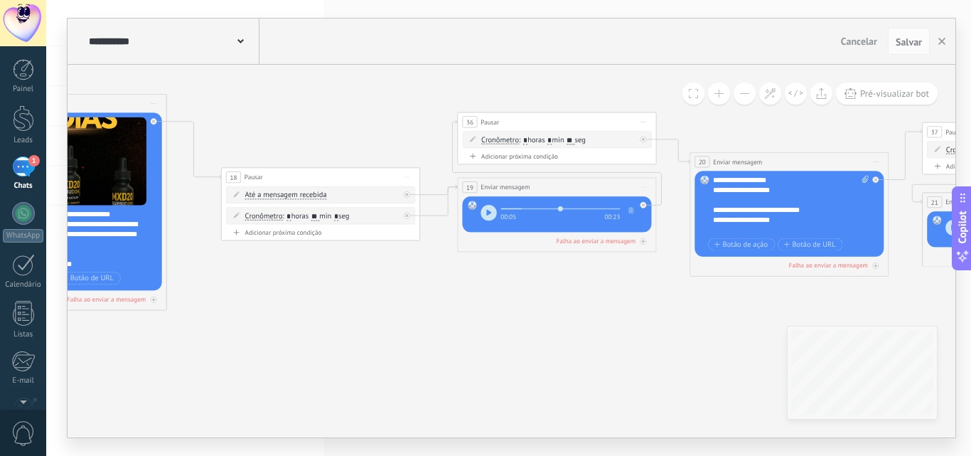
drag, startPoint x: 562, startPoint y: 298, endPoint x: 502, endPoint y: 267, distance: 68.4
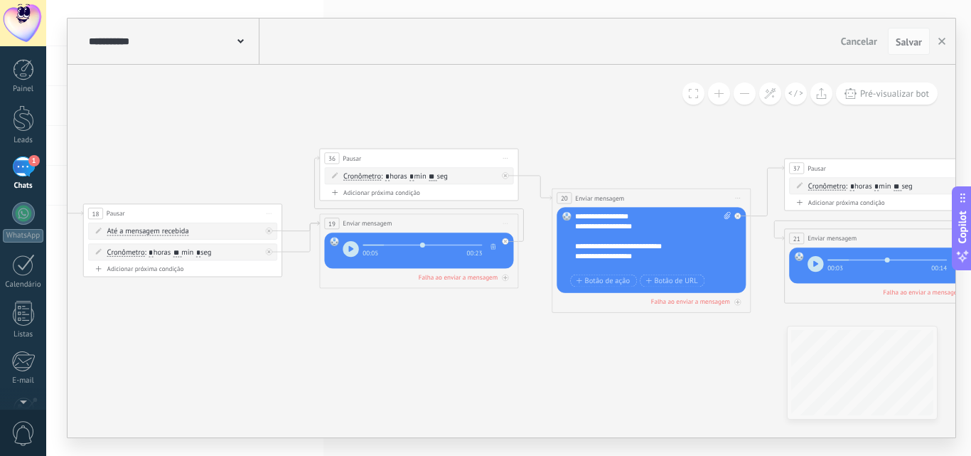
drag, startPoint x: 575, startPoint y: 296, endPoint x: 450, endPoint y: 364, distance: 142.1
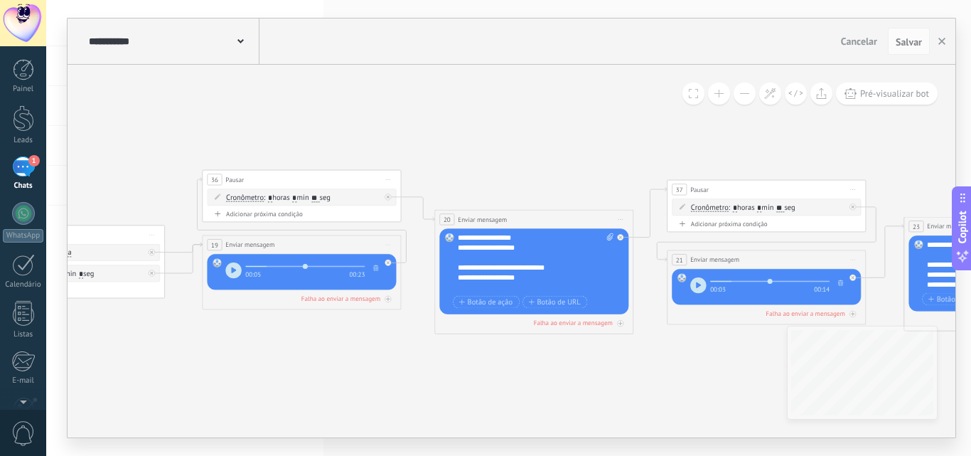
drag, startPoint x: 581, startPoint y: 353, endPoint x: 474, endPoint y: 362, distance: 107.8
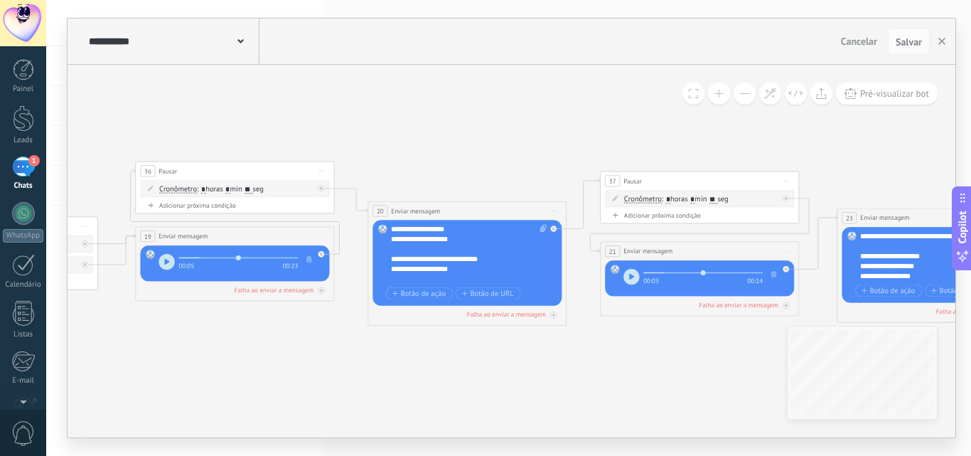
drag, startPoint x: 538, startPoint y: 361, endPoint x: 461, endPoint y: 345, distance: 79.2
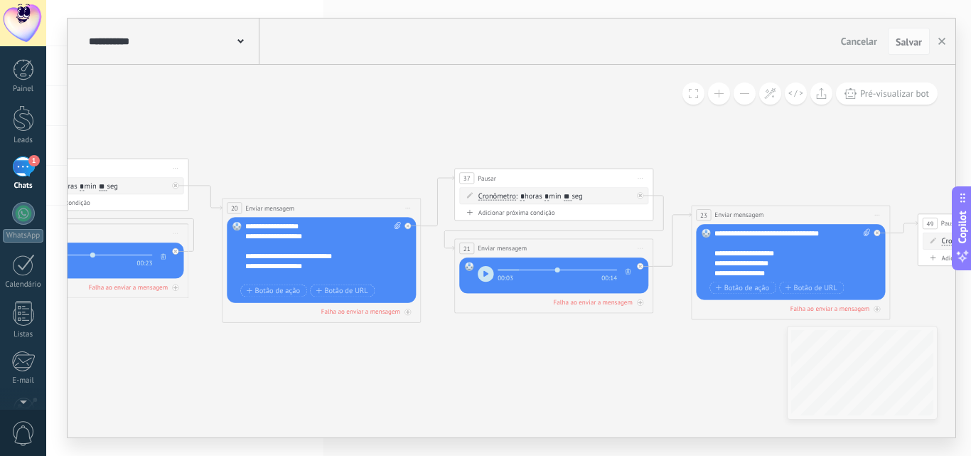
drag, startPoint x: 592, startPoint y: 339, endPoint x: 475, endPoint y: 343, distance: 116.6
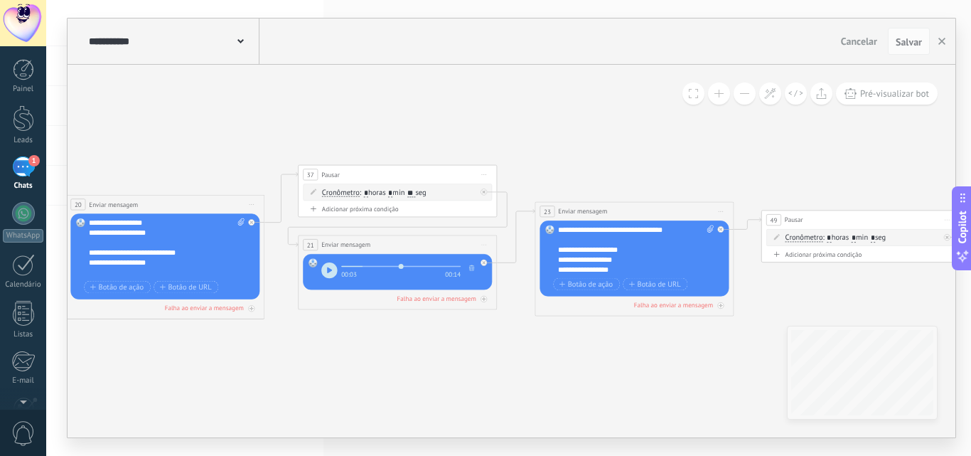
drag, startPoint x: 596, startPoint y: 345, endPoint x: 440, endPoint y: 342, distance: 156.4
